Goal: Task Accomplishment & Management: Use online tool/utility

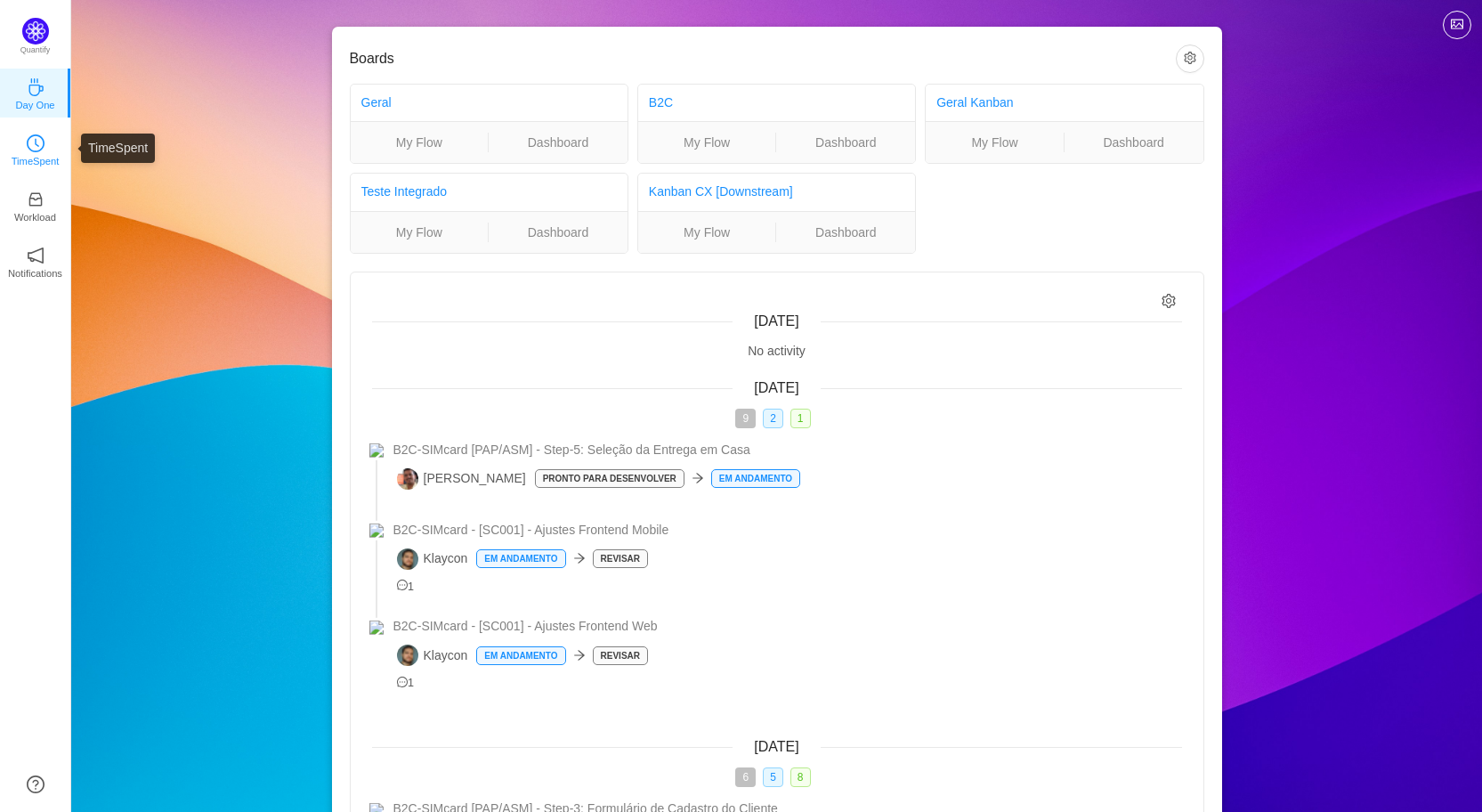
click at [26, 146] on link "TimeSpent" at bounding box center [35, 148] width 18 height 18
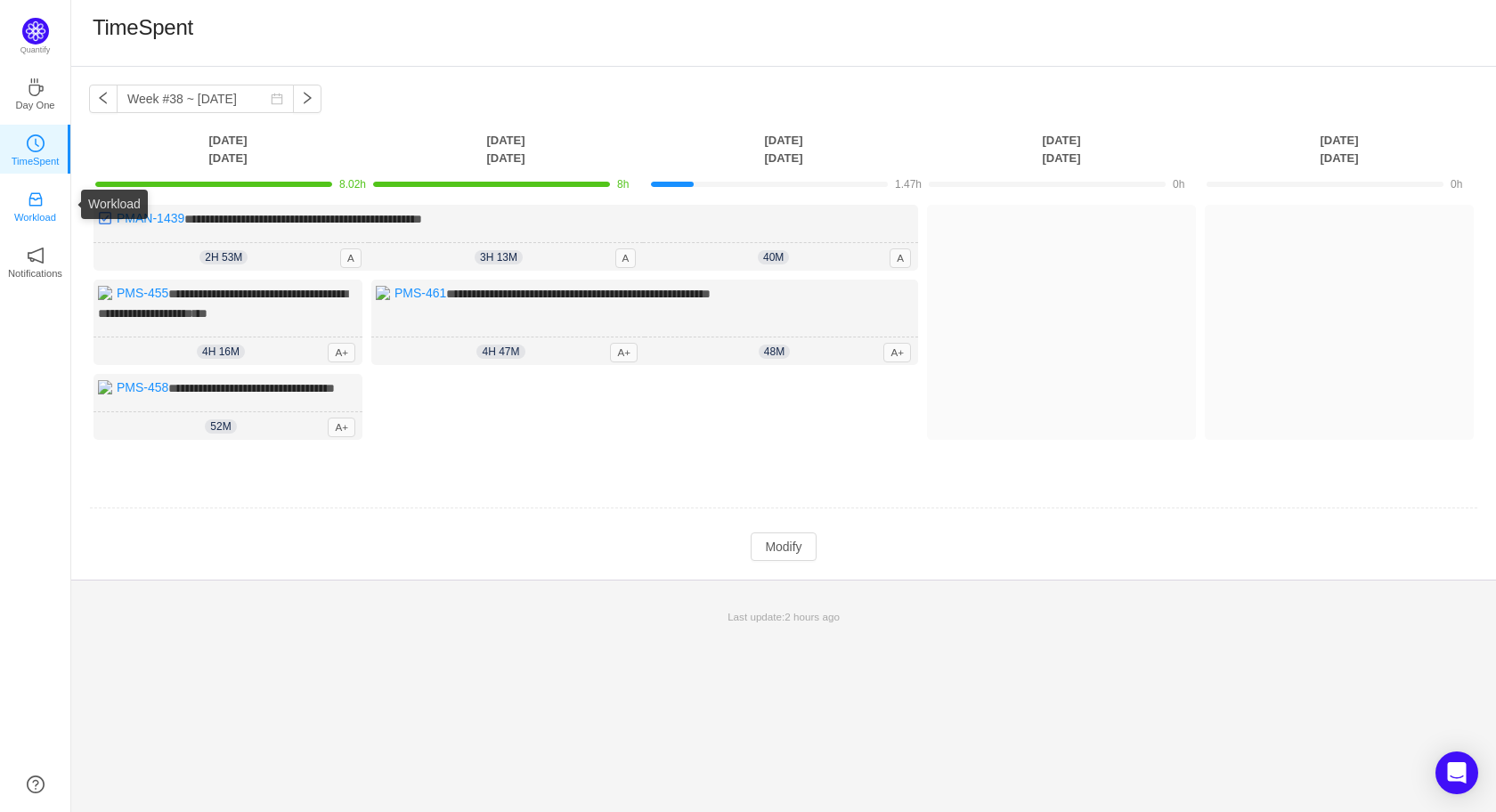
click at [34, 220] on p "Workload" at bounding box center [35, 217] width 42 height 16
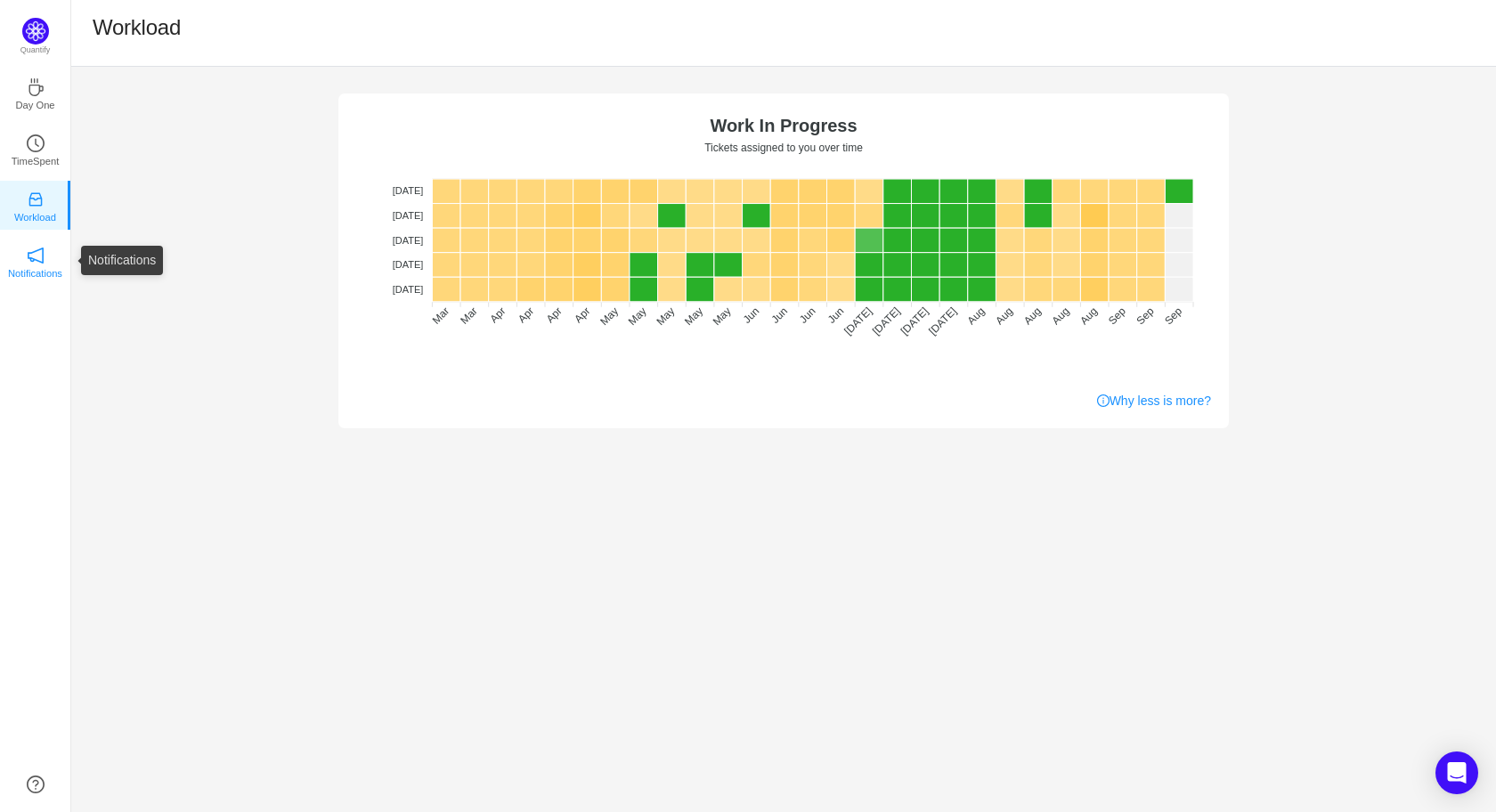
click at [37, 256] on icon "icon: notification" at bounding box center [35, 255] width 18 height 18
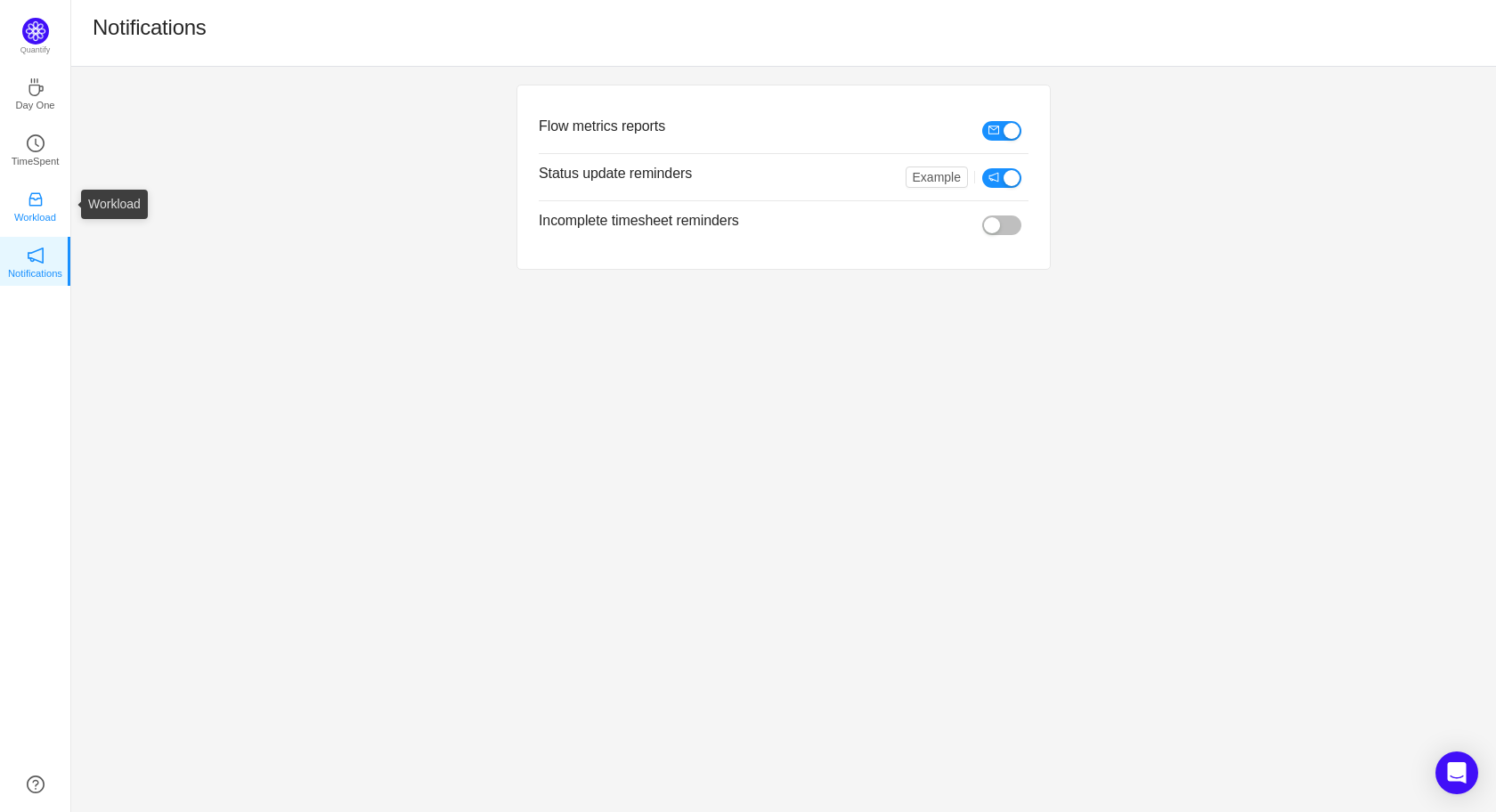
click at [37, 194] on icon "icon: inbox" at bounding box center [35, 199] width 18 height 18
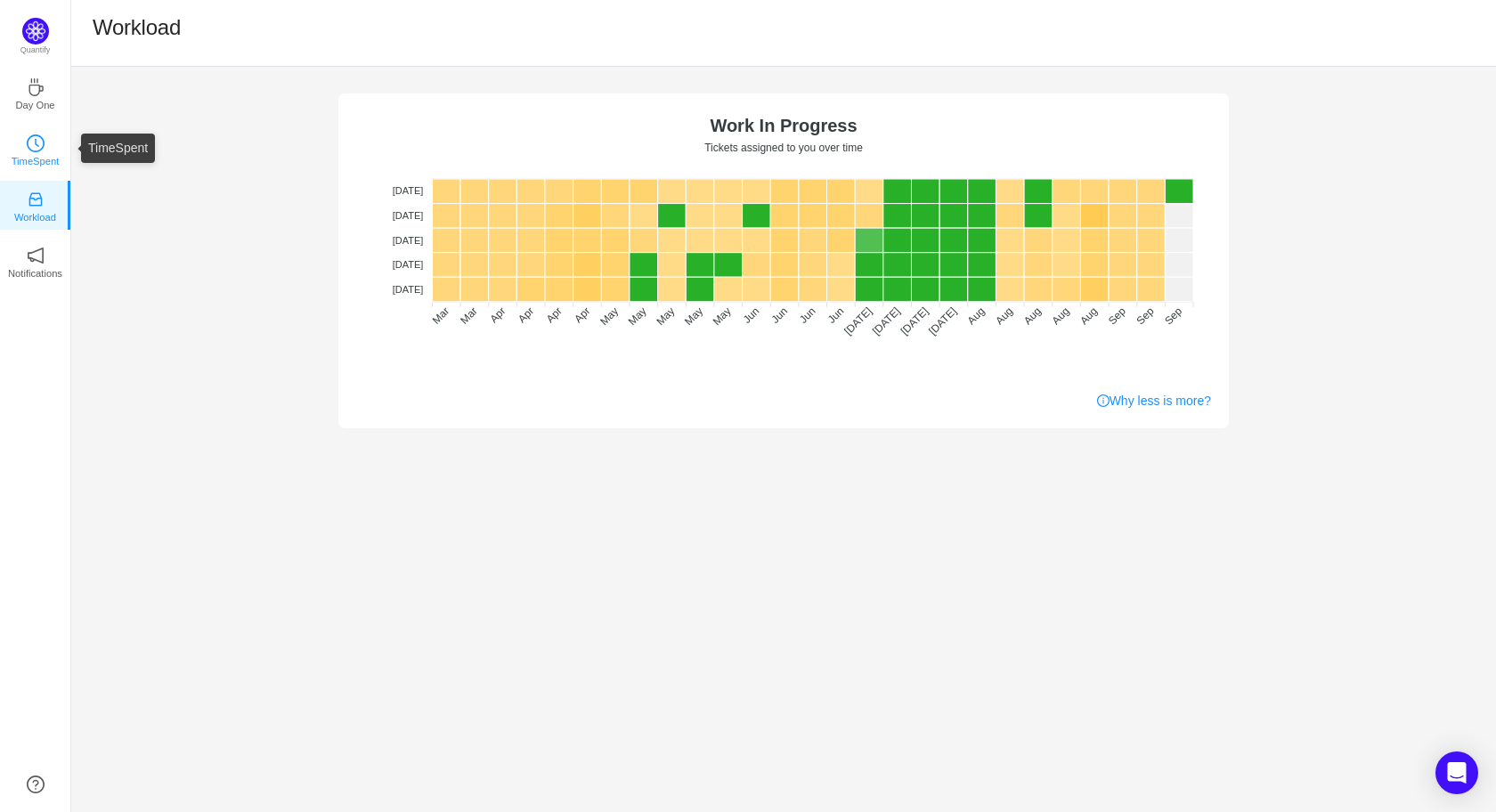
click at [37, 150] on icon "icon: clock-circle" at bounding box center [35, 143] width 18 height 18
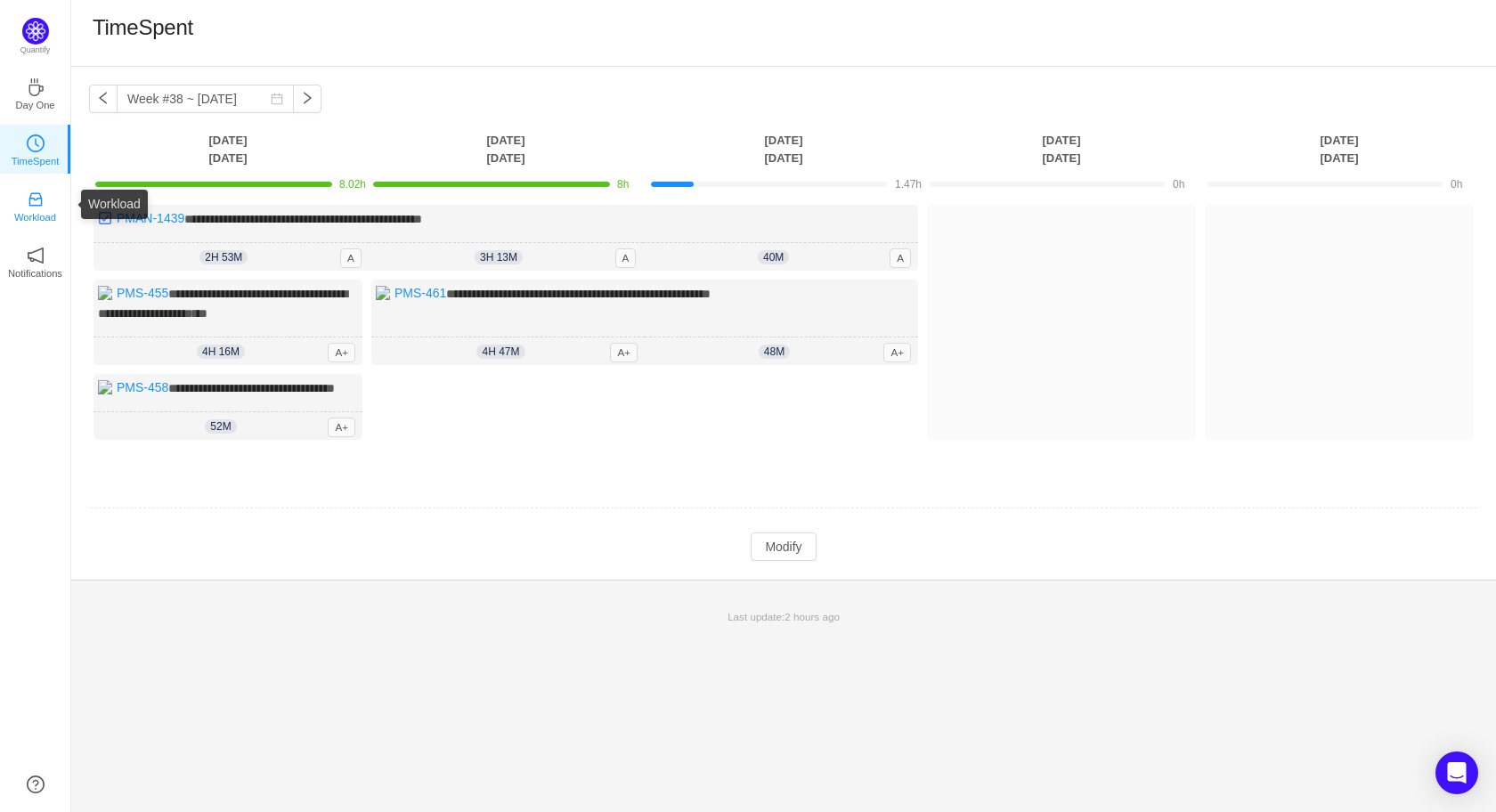
click at [34, 209] on p "Workload" at bounding box center [35, 217] width 42 height 16
